Goal: Task Accomplishment & Management: Complete application form

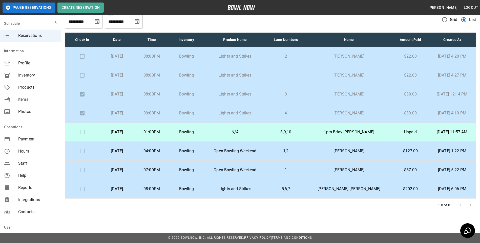
click at [169, 166] on td "07:00PM" at bounding box center [151, 170] width 35 height 19
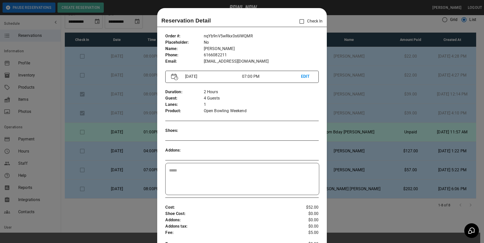
scroll to position [8, 0]
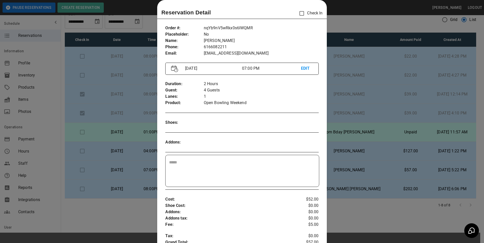
click at [338, 168] on div at bounding box center [242, 121] width 484 height 243
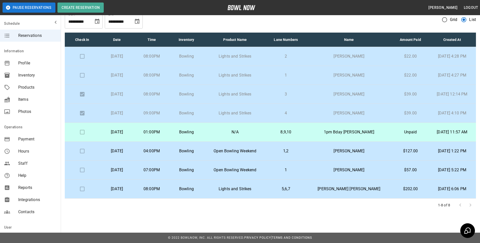
click at [338, 155] on td "[PERSON_NAME]" at bounding box center [349, 151] width 87 height 19
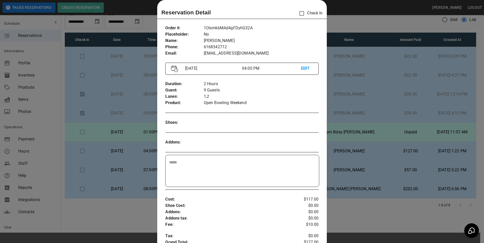
click at [342, 153] on div at bounding box center [242, 121] width 484 height 243
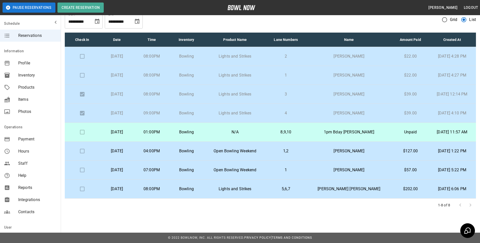
click at [347, 132] on p "1pm Bday [PERSON_NAME]" at bounding box center [349, 132] width 79 height 6
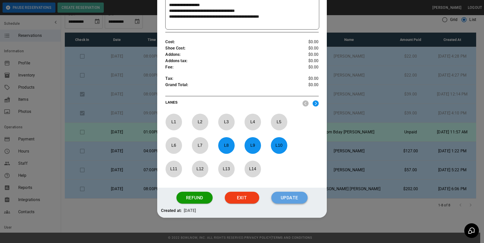
click at [279, 202] on button "Update" at bounding box center [289, 198] width 36 height 12
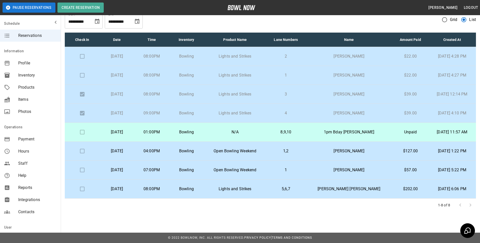
click at [289, 128] on td "8,9,10" at bounding box center [285, 132] width 39 height 19
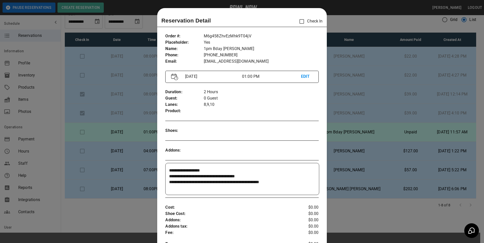
scroll to position [8, 0]
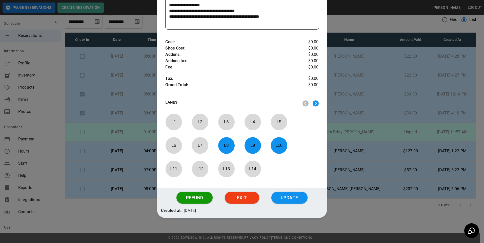
drag, startPoint x: 289, startPoint y: 200, endPoint x: 290, endPoint y: 197, distance: 3.4
click at [289, 199] on button "Update" at bounding box center [289, 198] width 36 height 12
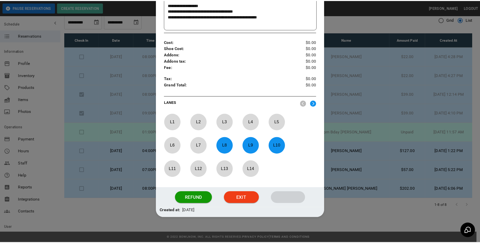
scroll to position [140, 0]
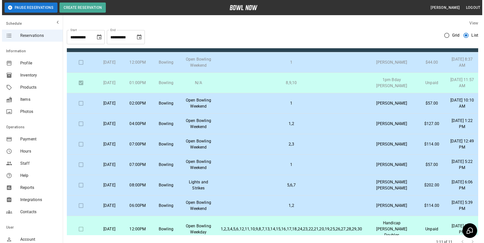
scroll to position [25, 0]
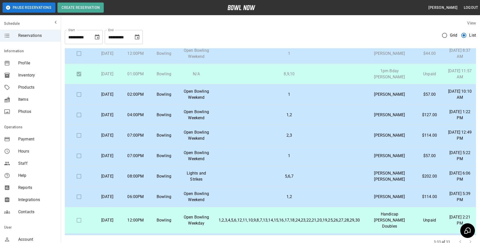
click at [275, 118] on td "1,2" at bounding box center [289, 115] width 149 height 20
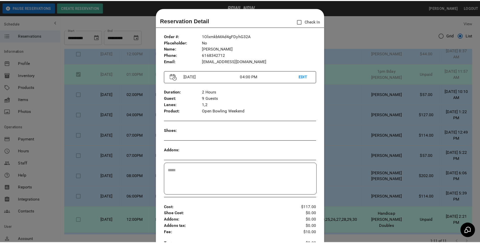
scroll to position [8, 0]
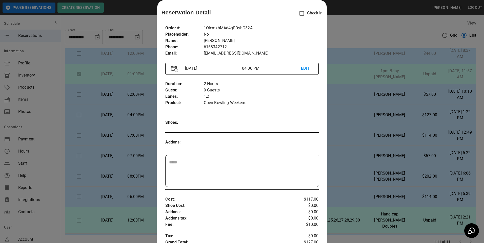
click at [346, 153] on div at bounding box center [242, 121] width 484 height 243
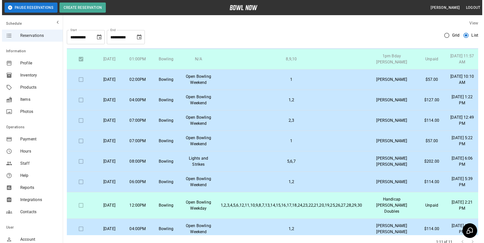
scroll to position [0, 0]
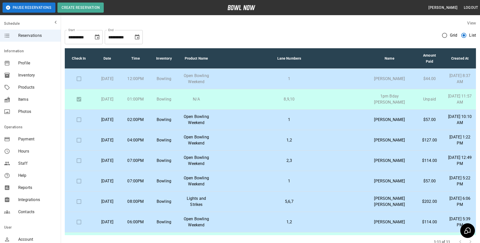
click at [283, 100] on p "8,9,10" at bounding box center [289, 99] width 141 height 6
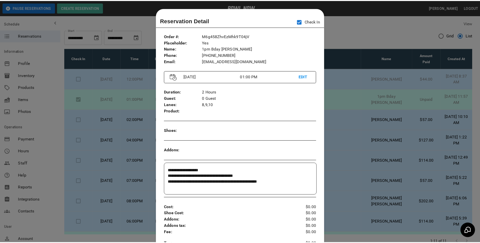
scroll to position [8, 0]
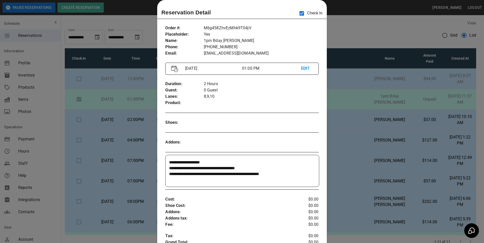
click at [388, 19] on div at bounding box center [242, 121] width 484 height 243
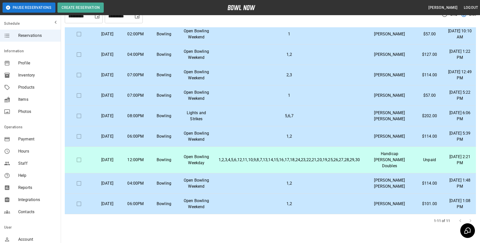
scroll to position [0, 0]
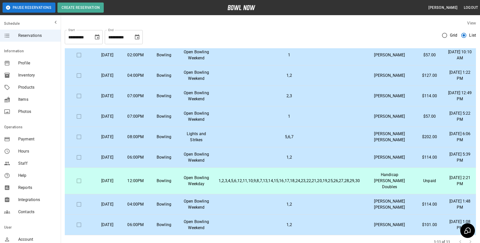
click at [138, 37] on icon "Choose date, selected date is Nov 11, 2025" at bounding box center [137, 37] width 6 height 6
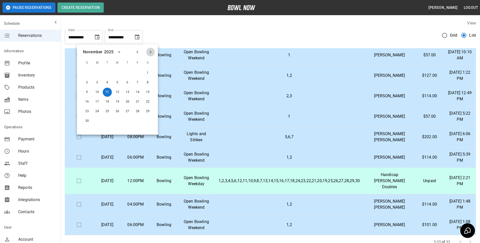
click at [150, 49] on button "Next month" at bounding box center [150, 52] width 9 height 9
click at [146, 81] on button "13" at bounding box center [147, 82] width 9 height 9
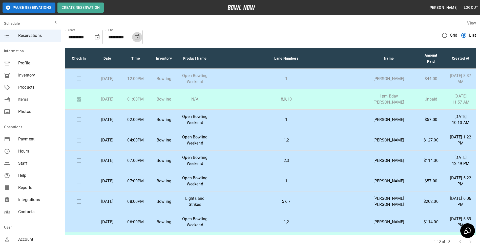
click at [137, 37] on icon "Choose date, selected date is Dec 13, 2025" at bounding box center [137, 37] width 6 height 6
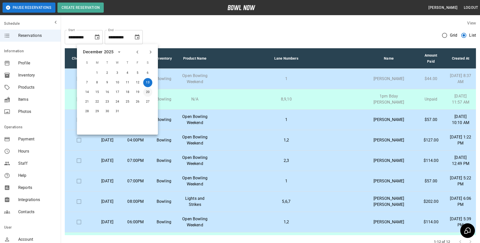
click at [147, 91] on button "20" at bounding box center [147, 92] width 9 height 9
type input "**********"
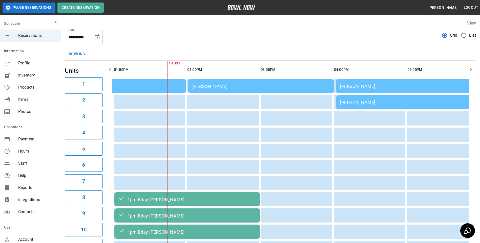
click at [98, 38] on icon "Choose date, selected date is Oct 11, 2025" at bounding box center [97, 36] width 5 height 5
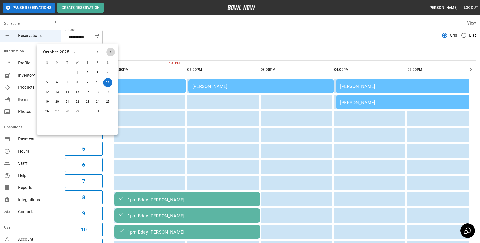
click at [111, 51] on icon "Next month" at bounding box center [111, 52] width 6 height 6
click at [109, 94] on button "20" at bounding box center [107, 92] width 9 height 9
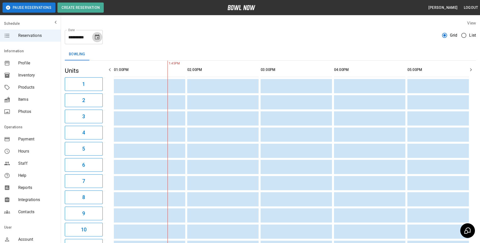
click at [96, 38] on icon "Choose date, selected date is Dec 20, 2025" at bounding box center [97, 37] width 6 height 6
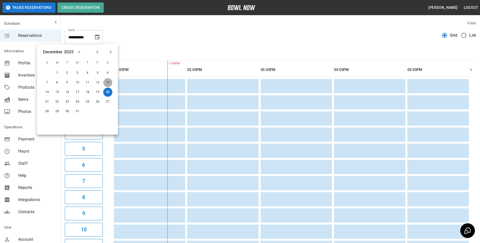
drag, startPoint x: 109, startPoint y: 83, endPoint x: 113, endPoint y: 76, distance: 8.8
click at [109, 83] on button "13" at bounding box center [107, 82] width 9 height 9
click at [108, 85] on button "13" at bounding box center [107, 82] width 9 height 9
type input "**********"
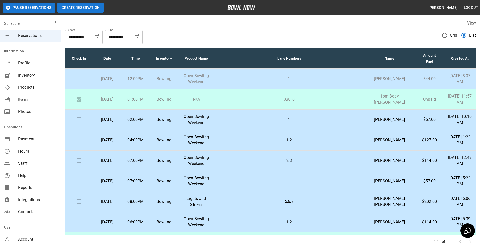
click at [88, 9] on button "Create Reservation" at bounding box center [80, 8] width 46 height 10
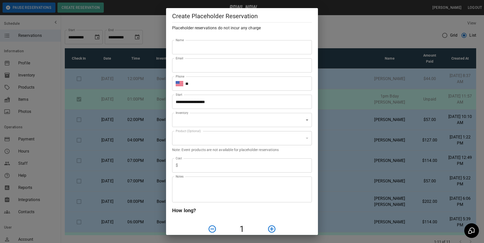
type input "**********"
click at [212, 48] on input "Name" at bounding box center [242, 47] width 140 height 14
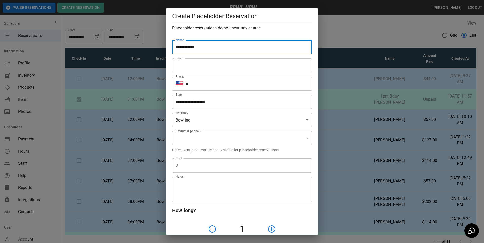
type input "**********"
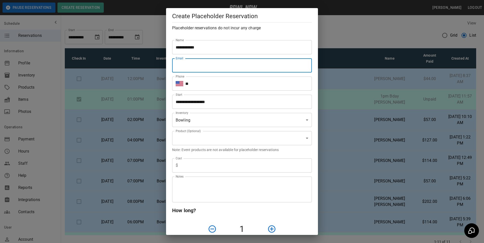
click at [209, 66] on input "Email" at bounding box center [242, 65] width 140 height 14
type input "*"
type input "**********"
click at [199, 80] on input "**" at bounding box center [248, 84] width 126 height 14
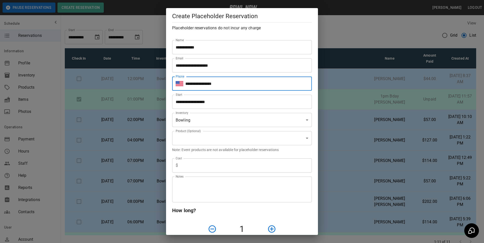
type input "**********"
click at [211, 121] on body "**********" at bounding box center [242, 140] width 484 height 280
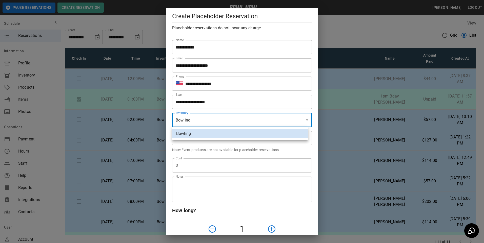
click at [218, 165] on div at bounding box center [242, 121] width 484 height 243
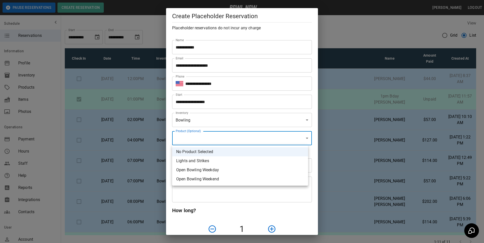
click at [221, 138] on body "**********" at bounding box center [242, 140] width 484 height 280
click at [247, 117] on div at bounding box center [242, 121] width 484 height 243
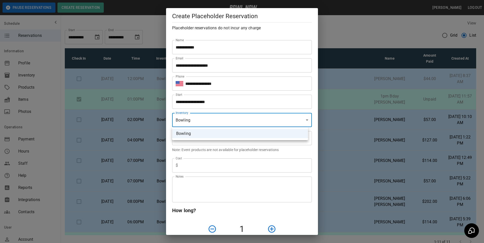
click at [262, 122] on body "**********" at bounding box center [242, 140] width 484 height 280
drag, startPoint x: 238, startPoint y: 186, endPoint x: 227, endPoint y: 174, distance: 16.6
click at [238, 186] on div at bounding box center [242, 121] width 484 height 243
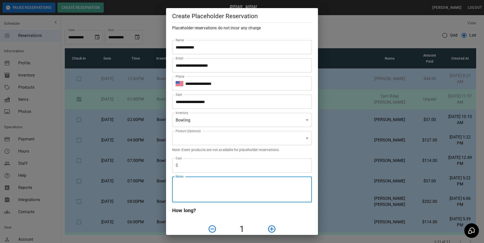
click at [216, 196] on textarea "Notes" at bounding box center [242, 189] width 133 height 17
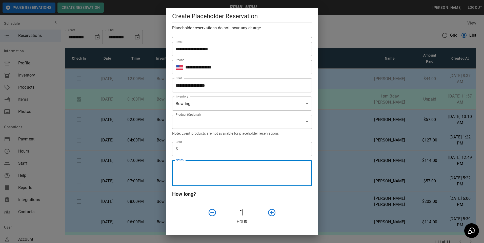
scroll to position [25, 0]
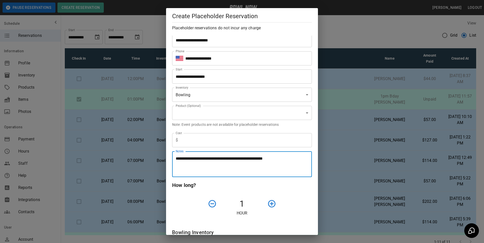
click at [282, 159] on textarea "**********" at bounding box center [240, 164] width 129 height 17
type textarea "**********"
click at [268, 207] on icon "button" at bounding box center [271, 203] width 7 height 7
click at [268, 203] on icon "button" at bounding box center [271, 204] width 9 height 9
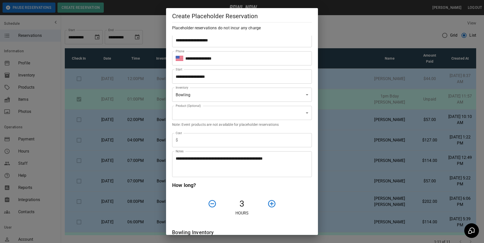
click at [268, 203] on icon "button" at bounding box center [271, 204] width 9 height 9
click at [308, 162] on div "**********" at bounding box center [242, 136] width 152 height 200
click at [296, 160] on textarea "**********" at bounding box center [240, 164] width 129 height 17
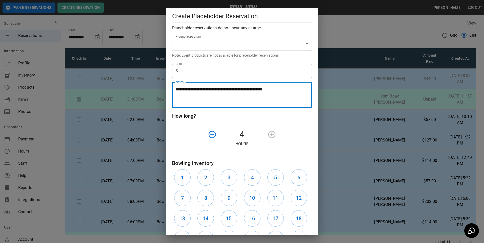
scroll to position [0, 0]
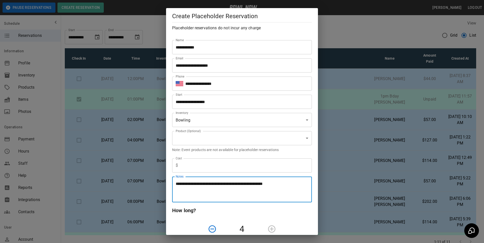
click at [190, 169] on input "text" at bounding box center [246, 166] width 132 height 14
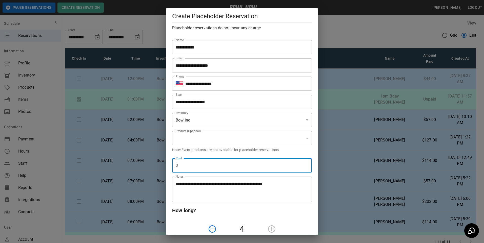
type input "****"
click at [284, 185] on textarea "**********" at bounding box center [240, 189] width 129 height 17
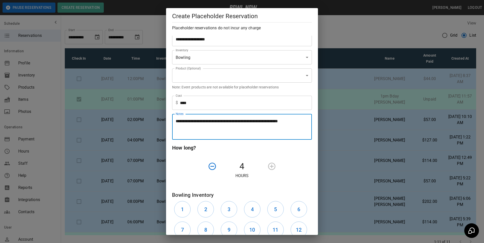
scroll to position [159, 0]
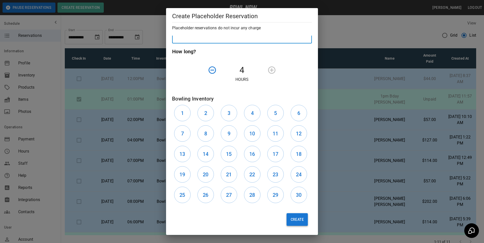
type textarea "**********"
click at [288, 220] on button "Create" at bounding box center [296, 220] width 21 height 13
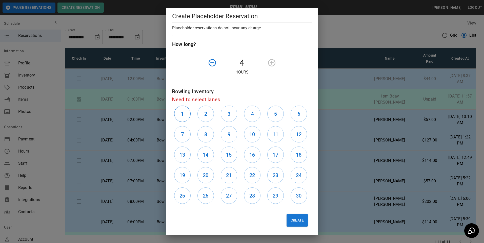
scroll to position [167, 0]
click at [186, 119] on button "1" at bounding box center [182, 113] width 16 height 16
drag, startPoint x: 287, startPoint y: 222, endPoint x: 288, endPoint y: 226, distance: 3.8
click at [287, 223] on button "Create" at bounding box center [296, 220] width 21 height 13
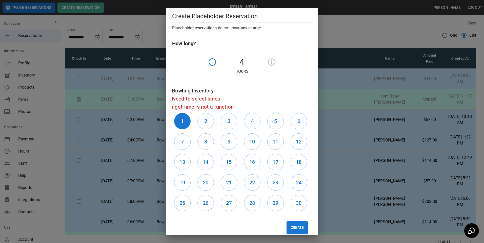
click at [215, 62] on button "button" at bounding box center [212, 62] width 13 height 13
click at [214, 62] on icon "button" at bounding box center [211, 61] width 7 height 7
click at [270, 64] on icon "button" at bounding box center [271, 62] width 9 height 9
click at [296, 220] on div "Create" at bounding box center [240, 226] width 144 height 25
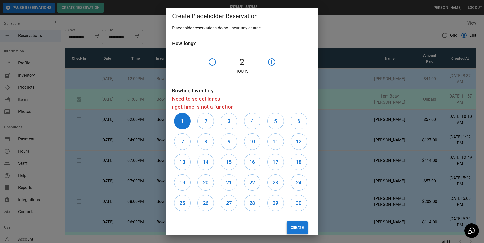
click at [292, 227] on button "Create" at bounding box center [296, 228] width 21 height 13
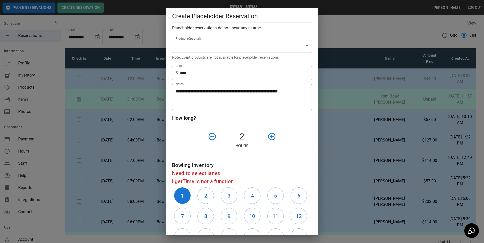
scroll to position [101, 0]
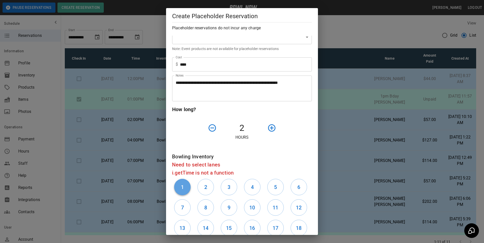
click at [181, 190] on h6 "1" at bounding box center [182, 187] width 3 height 8
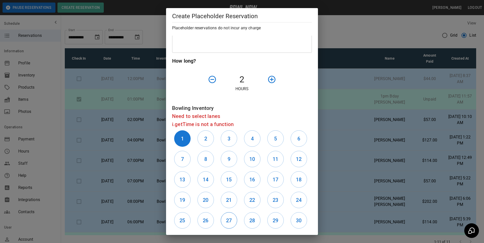
scroll to position [49, 0]
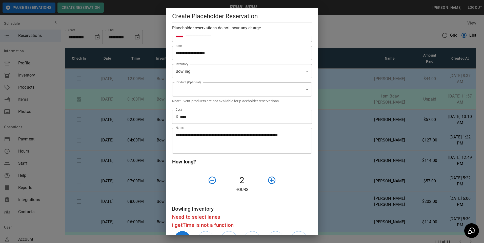
click at [208, 181] on icon "button" at bounding box center [212, 180] width 9 height 9
click at [265, 180] on button "button" at bounding box center [271, 180] width 13 height 13
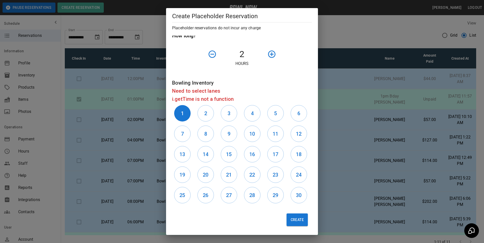
scroll to position [175, 0]
click at [286, 220] on button "Create" at bounding box center [296, 220] width 21 height 13
click at [286, 219] on button "Create" at bounding box center [296, 220] width 21 height 13
drag, startPoint x: 210, startPoint y: 112, endPoint x: 209, endPoint y: 121, distance: 8.7
click at [208, 116] on button "2" at bounding box center [205, 113] width 16 height 16
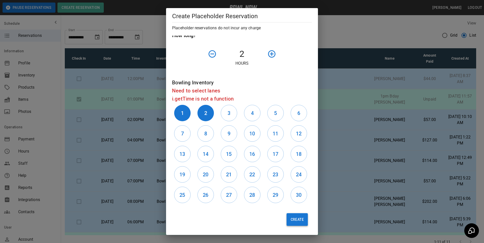
drag, startPoint x: 297, startPoint y: 227, endPoint x: 296, endPoint y: 224, distance: 3.9
click at [296, 227] on div "Create" at bounding box center [240, 217] width 144 height 25
click at [298, 220] on button "Create" at bounding box center [296, 220] width 21 height 13
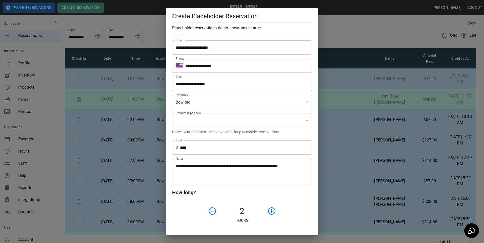
scroll to position [0, 0]
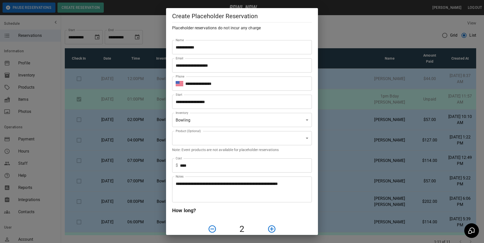
drag, startPoint x: 211, startPoint y: 32, endPoint x: 210, endPoint y: 35, distance: 3.1
click at [211, 33] on h2 "Create Placeholder Reservation Placeholder reservations do not incur any charge" at bounding box center [242, 22] width 152 height 28
click at [209, 103] on input "**********" at bounding box center [240, 102] width 136 height 14
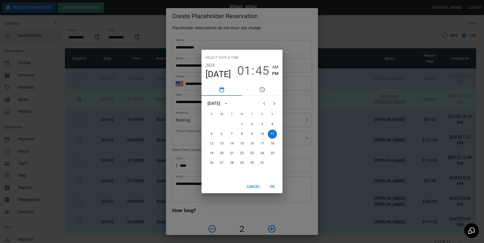
click at [246, 71] on span "01" at bounding box center [244, 71] width 14 height 14
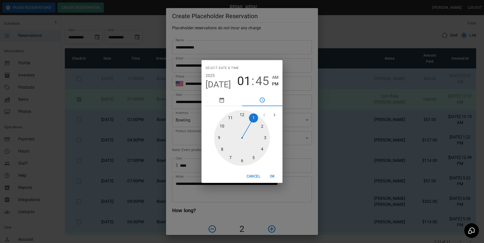
click at [243, 117] on div at bounding box center [242, 138] width 56 height 56
click at [242, 116] on div at bounding box center [242, 138] width 56 height 56
click at [276, 86] on span "PM" at bounding box center [275, 84] width 6 height 7
click at [216, 84] on span "[DATE]" at bounding box center [218, 84] width 26 height 11
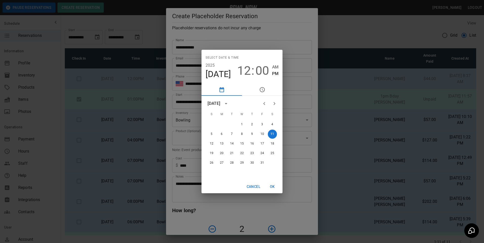
click at [230, 104] on button "calendar view is open, switch to year view" at bounding box center [226, 103] width 9 height 9
drag, startPoint x: 233, startPoint y: 102, endPoint x: 226, endPoint y: 105, distance: 7.4
click at [222, 102] on div "[DATE]" at bounding box center [214, 104] width 14 height 6
click at [271, 102] on icon "Next month" at bounding box center [274, 104] width 6 height 6
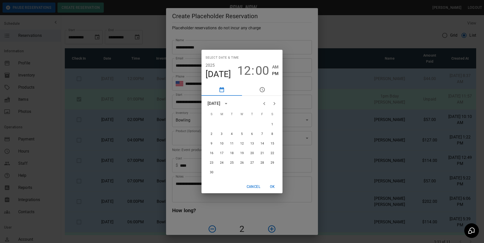
click at [272, 102] on icon "Next month" at bounding box center [274, 104] width 6 height 6
click at [273, 134] on button "13" at bounding box center [272, 134] width 9 height 9
type input "**********"
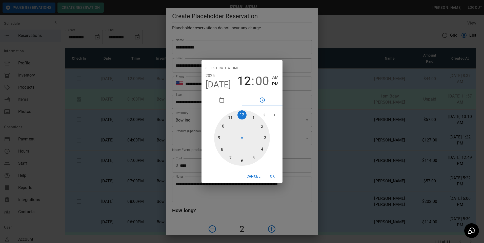
click at [271, 176] on button "OK" at bounding box center [272, 176] width 16 height 9
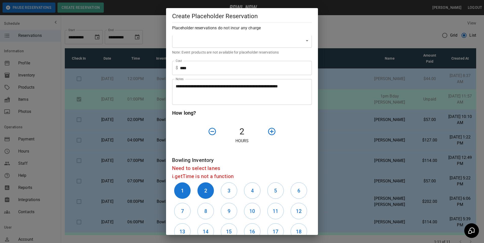
scroll to position [101, 0]
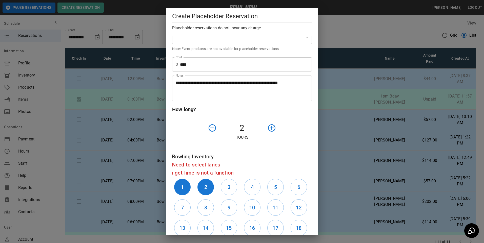
click at [268, 130] on icon "button" at bounding box center [271, 128] width 9 height 9
click at [209, 190] on button "2" at bounding box center [205, 187] width 16 height 16
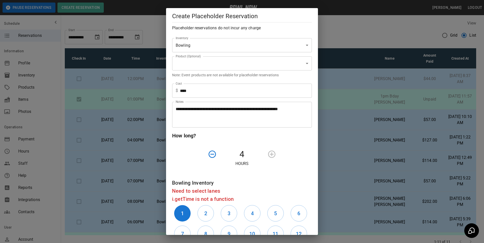
scroll to position [76, 0]
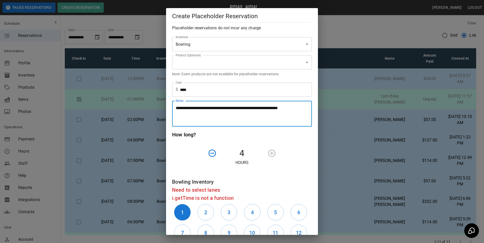
click at [199, 109] on textarea "**********" at bounding box center [240, 113] width 129 height 17
click at [194, 116] on textarea "**********" at bounding box center [240, 113] width 129 height 17
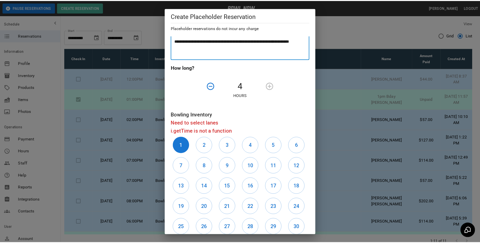
scroll to position [175, 0]
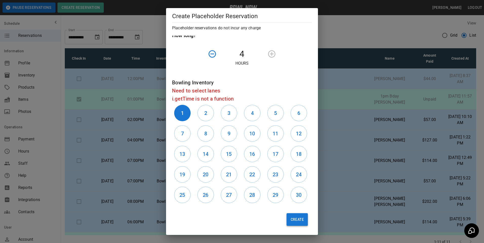
type textarea "**********"
click at [294, 219] on button "Create" at bounding box center [296, 220] width 21 height 13
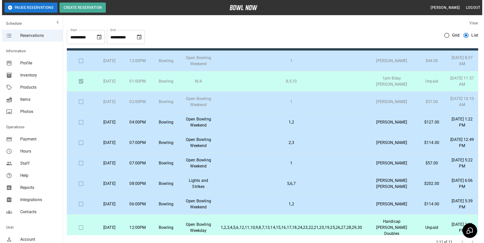
scroll to position [25, 0]
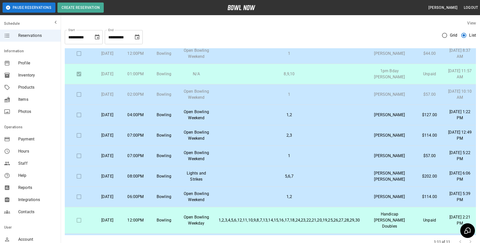
click at [336, 98] on p "1" at bounding box center [289, 95] width 141 height 6
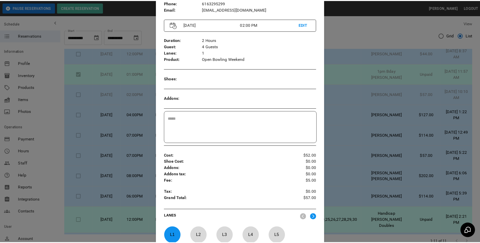
scroll to position [51, 0]
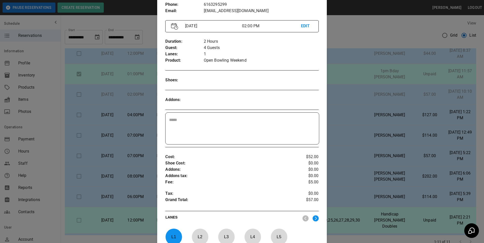
click at [375, 163] on div at bounding box center [242, 121] width 484 height 243
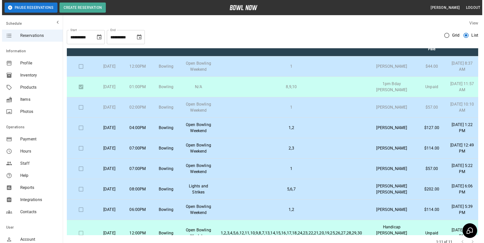
scroll to position [0, 0]
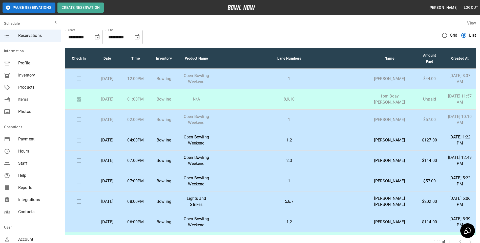
click at [210, 124] on p "Open Bowling Weekend" at bounding box center [196, 120] width 28 height 12
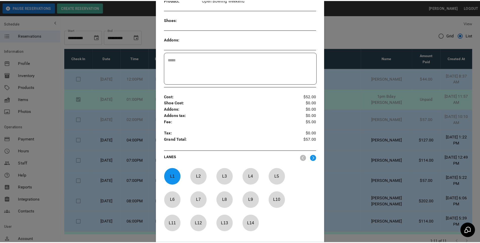
scroll to position [8, 0]
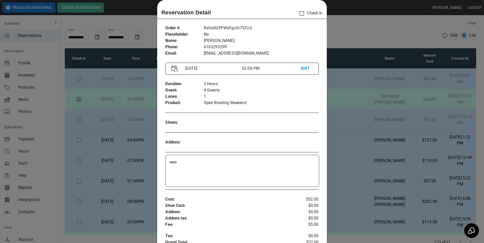
click at [357, 33] on div at bounding box center [242, 121] width 484 height 243
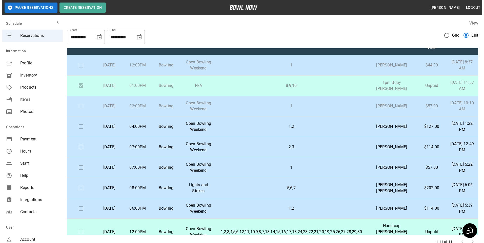
scroll to position [25, 0]
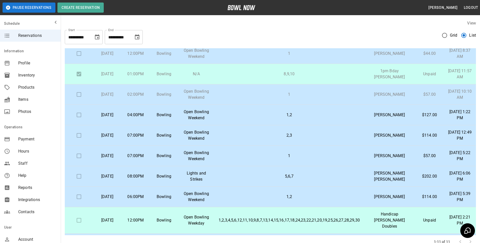
click at [231, 118] on p "1,2" at bounding box center [289, 115] width 141 height 6
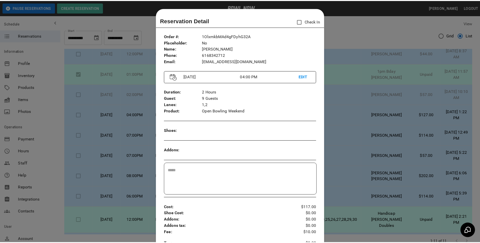
scroll to position [8, 0]
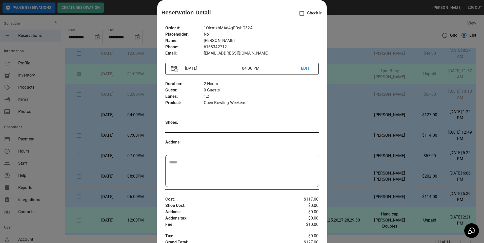
click at [351, 30] on div at bounding box center [242, 121] width 484 height 243
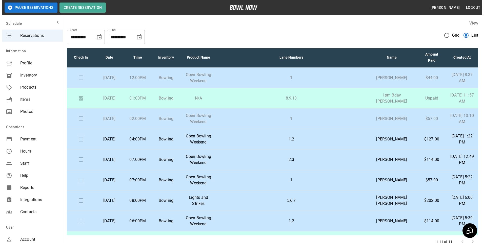
scroll to position [0, 0]
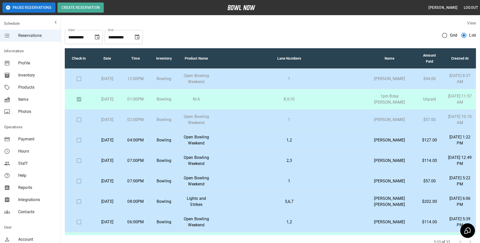
click at [265, 143] on p "1,2" at bounding box center [289, 140] width 141 height 6
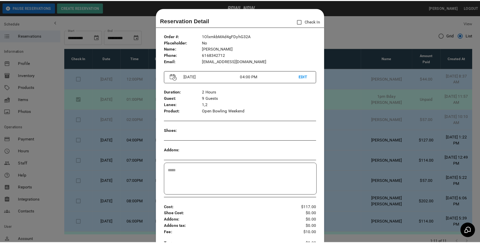
scroll to position [8, 0]
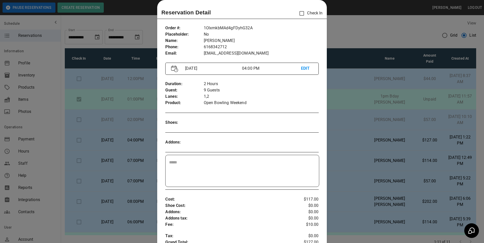
click at [120, 114] on div at bounding box center [242, 121] width 484 height 243
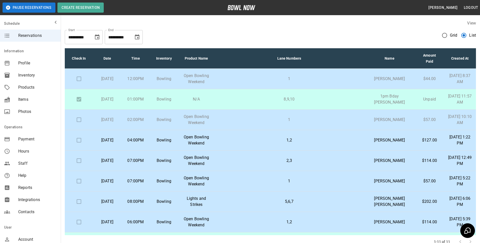
click at [204, 20] on div "View" at bounding box center [270, 23] width 411 height 6
